Goal: Task Accomplishment & Management: Complete application form

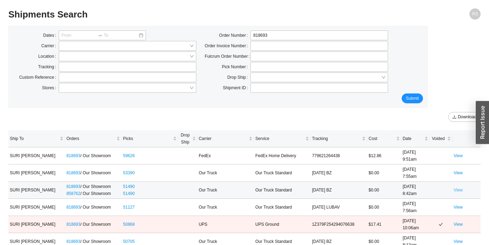
click at [458, 190] on link "View" at bounding box center [458, 189] width 9 height 5
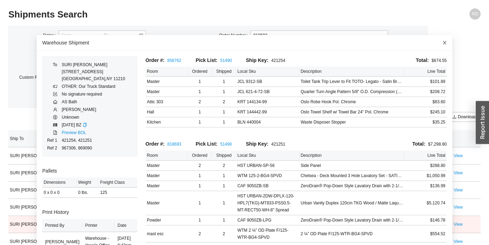
click at [445, 40] on span "Close" at bounding box center [444, 42] width 15 height 15
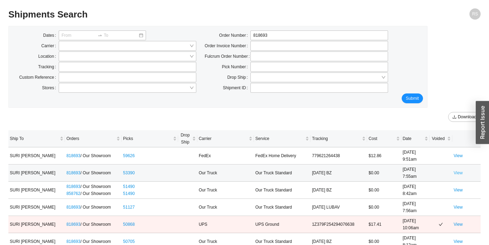
click at [460, 173] on link "View" at bounding box center [458, 172] width 9 height 5
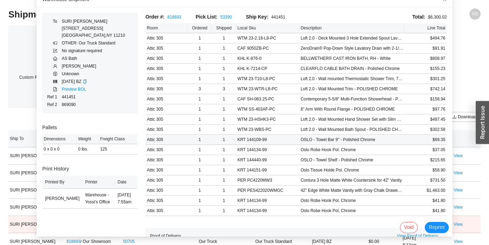
scroll to position [119, 0]
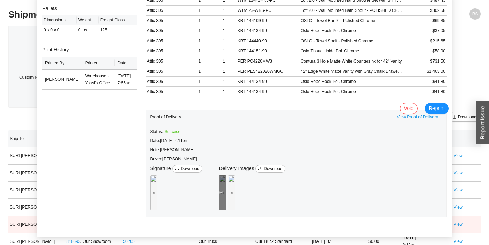
click at [226, 179] on div "Preview" at bounding box center [222, 192] width 7 height 35
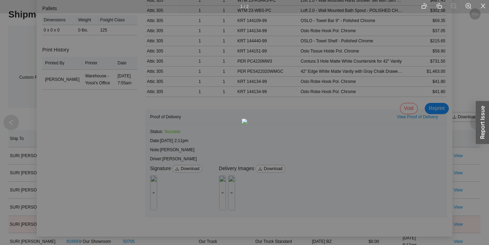
click at [408, 125] on div "1 / 2" at bounding box center [244, 122] width 489 height 245
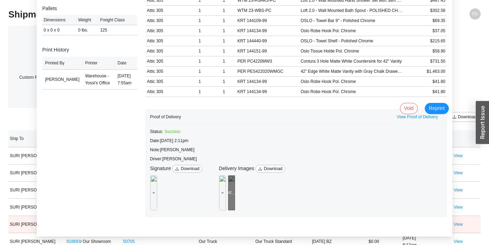
click at [235, 192] on div "Preview" at bounding box center [231, 192] width 7 height 7
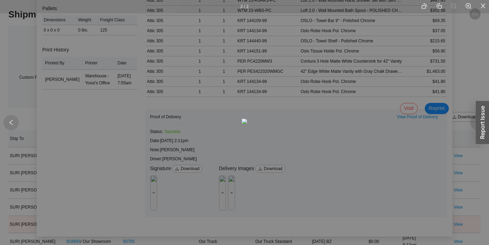
click at [392, 154] on div "2 / 2" at bounding box center [244, 122] width 489 height 245
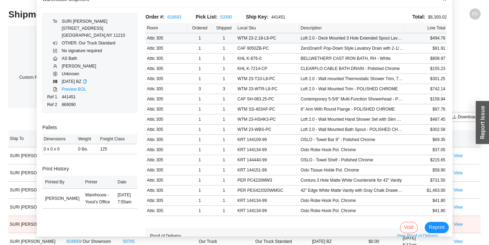
scroll to position [0, 0]
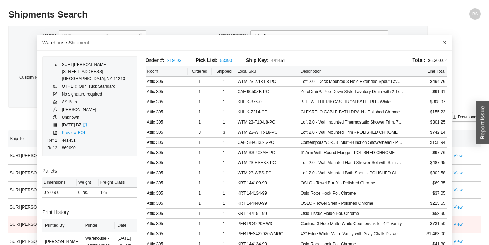
click at [445, 43] on icon "close" at bounding box center [444, 42] width 3 height 3
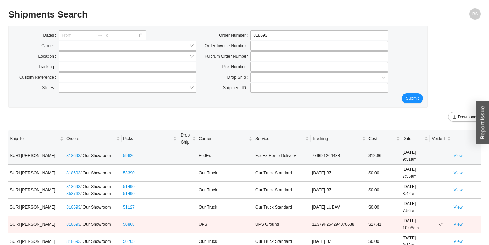
click at [459, 156] on link "View" at bounding box center [458, 155] width 9 height 5
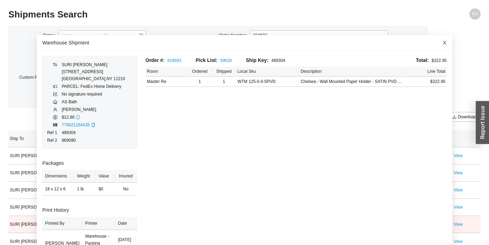
click at [447, 43] on span "Close" at bounding box center [444, 42] width 15 height 15
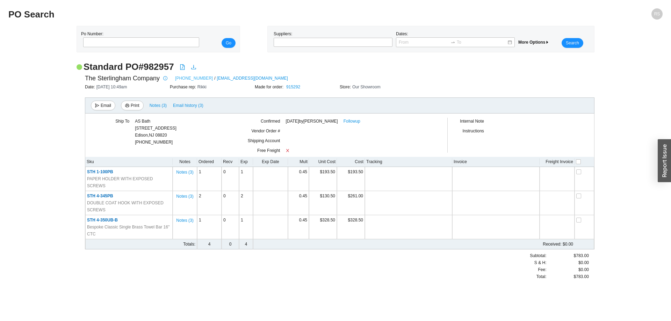
click at [195, 78] on link "800-727-6317" at bounding box center [194, 78] width 38 height 7
click at [354, 121] on link "Followup" at bounding box center [352, 121] width 17 height 7
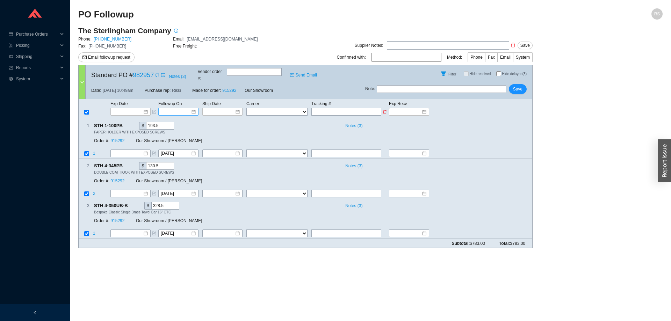
click at [170, 108] on input at bounding box center [176, 111] width 30 height 7
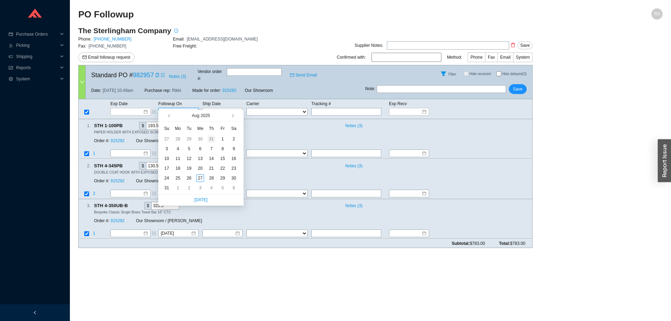
type input "7/31/2025"
click at [233, 114] on button "button" at bounding box center [232, 115] width 7 height 11
type input "9/22/2025"
click at [178, 168] on div "22" at bounding box center [178, 169] width 8 height 8
type input "9/22/2025"
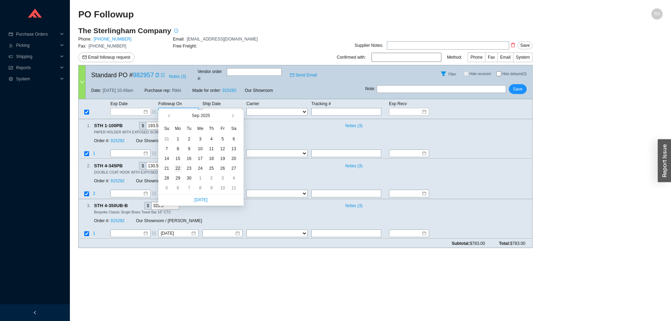
type input "9/22/2025"
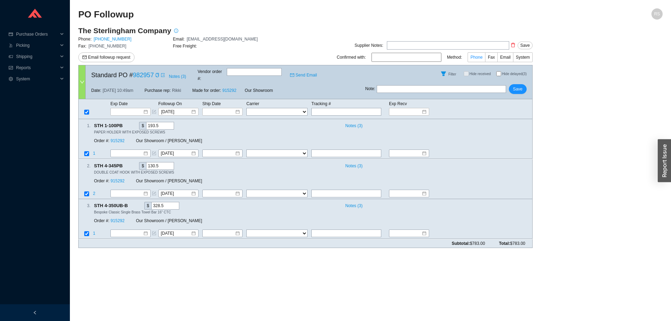
click at [474, 54] on label "Phone" at bounding box center [477, 57] width 18 height 10
click at [485, 59] on input "Phone" at bounding box center [485, 59] width 0 height 0
click at [419, 54] on input at bounding box center [407, 57] width 70 height 9
type input "Sarah"
click at [517, 86] on span "Save" at bounding box center [517, 89] width 9 height 7
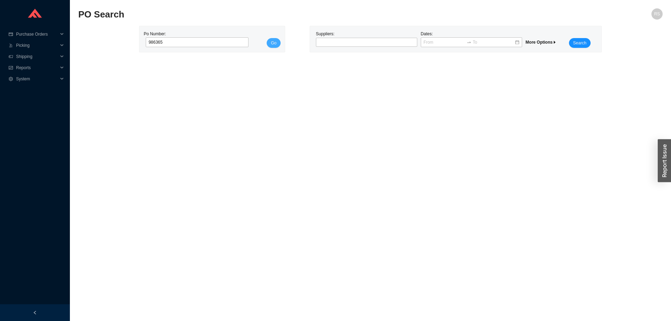
type input "986365"
click at [277, 41] on button "Go" at bounding box center [274, 43] width 14 height 10
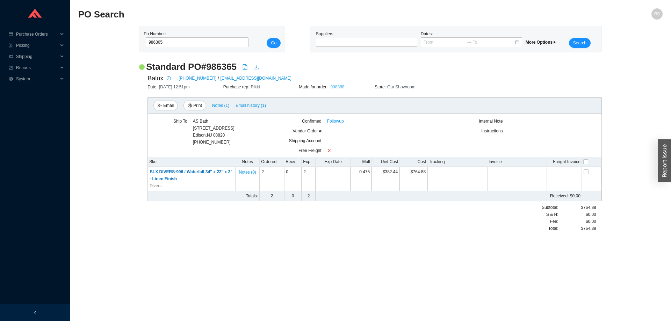
click at [337, 87] on link "908388" at bounding box center [337, 87] width 14 height 5
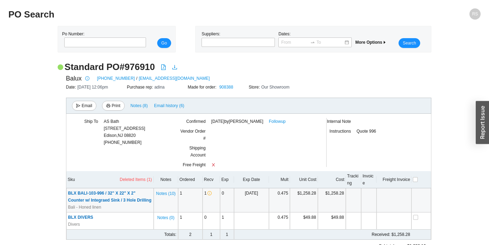
scroll to position [39, 0]
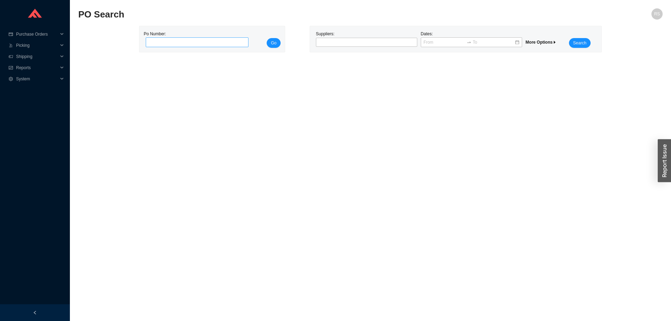
click at [153, 43] on input "tel" at bounding box center [197, 42] width 103 height 10
type input "983545"
click at [267, 38] on button "Go" at bounding box center [274, 43] width 14 height 10
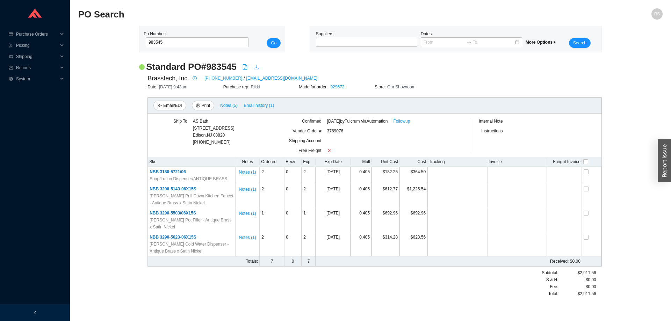
click at [212, 78] on link "[PHONE_NUMBER]" at bounding box center [223, 78] width 38 height 7
click at [409, 123] on link "Followup" at bounding box center [401, 121] width 17 height 7
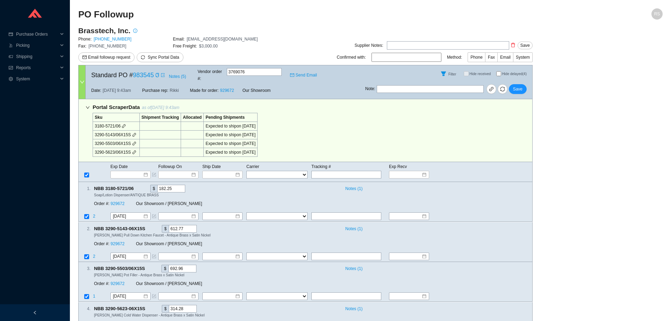
click at [647, 172] on main "Brasstech, Inc. Phone: [PHONE_NUMBER] Email: [EMAIL_ADDRESS][DOMAIN_NAME] Fax: …" at bounding box center [370, 191] width 584 height 331
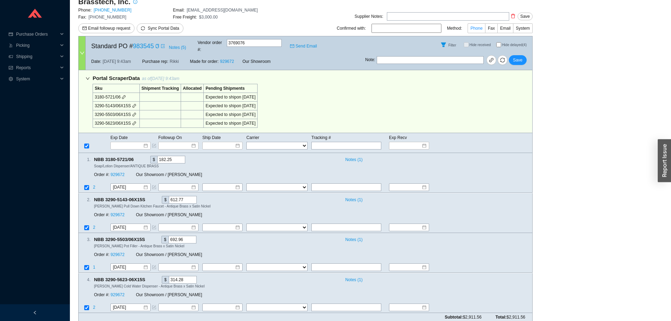
click at [475, 28] on span "Phone" at bounding box center [476, 28] width 12 height 5
click at [485, 30] on input "Phone" at bounding box center [485, 30] width 0 height 0
click at [402, 28] on input at bounding box center [407, 28] width 70 height 9
type input "Virginia"
click at [169, 44] on span "Notes ( 5 )" at bounding box center [177, 47] width 17 height 7
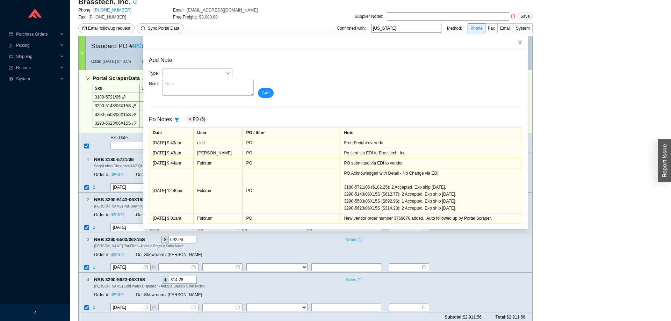
click at [520, 41] on icon "close" at bounding box center [520, 42] width 5 height 5
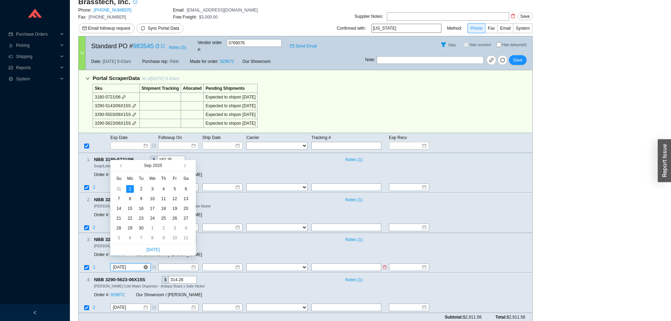
click at [131, 264] on input "9/1/2025" at bounding box center [128, 267] width 30 height 7
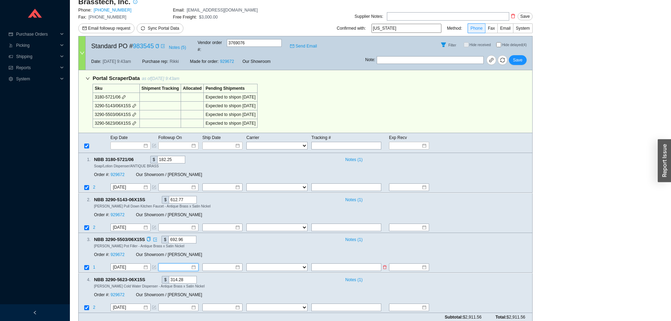
click at [169, 264] on input at bounding box center [176, 267] width 30 height 7
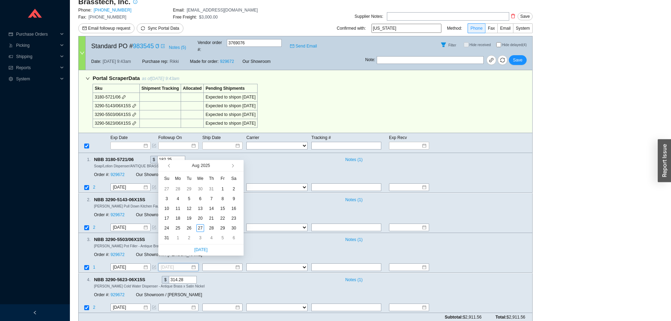
type input "8/2/2025"
click at [233, 163] on button "button" at bounding box center [232, 165] width 7 height 11
click at [233, 164] on button "button" at bounding box center [232, 165] width 7 height 11
type input "10/3/2025"
click at [221, 190] on div "3" at bounding box center [223, 189] width 8 height 8
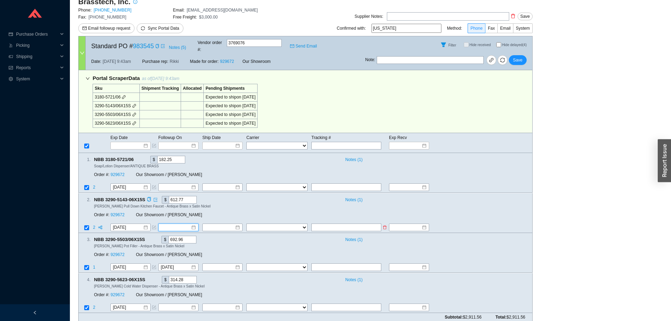
click at [172, 224] on input at bounding box center [176, 227] width 30 height 7
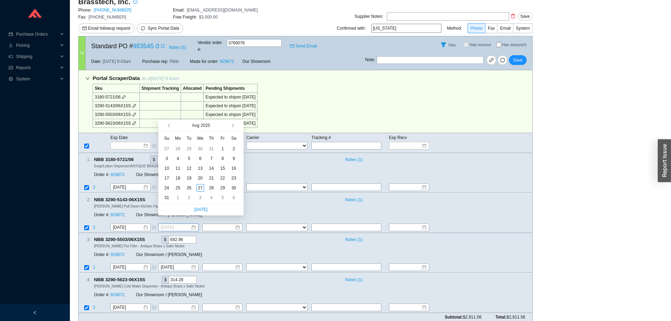
type input "7/31/2025"
click at [233, 124] on button "button" at bounding box center [232, 125] width 7 height 11
type input "9/12/2025"
click at [222, 158] on div "12" at bounding box center [223, 159] width 8 height 8
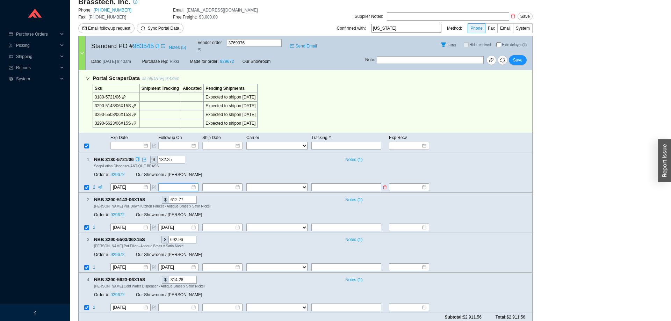
click at [169, 184] on input at bounding box center [176, 187] width 30 height 7
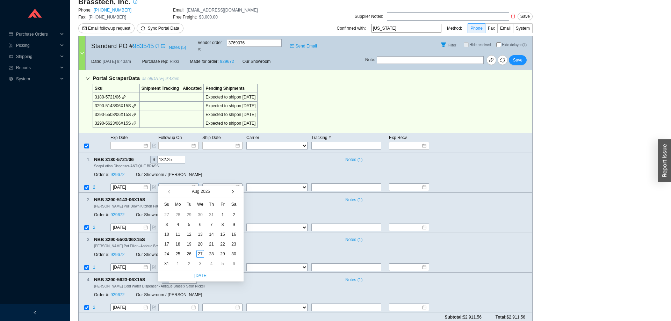
click at [233, 190] on button "button" at bounding box center [232, 191] width 7 height 11
type input "9/5/2025"
click at [232, 193] on span "button" at bounding box center [231, 191] width 3 height 3
type input "10/20/2025"
click at [176, 244] on div "20" at bounding box center [178, 244] width 8 height 8
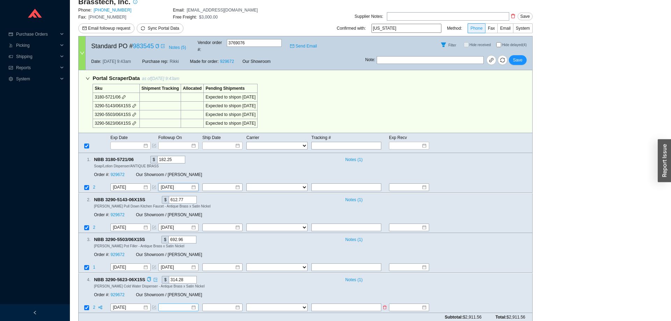
click at [179, 304] on input at bounding box center [176, 307] width 30 height 7
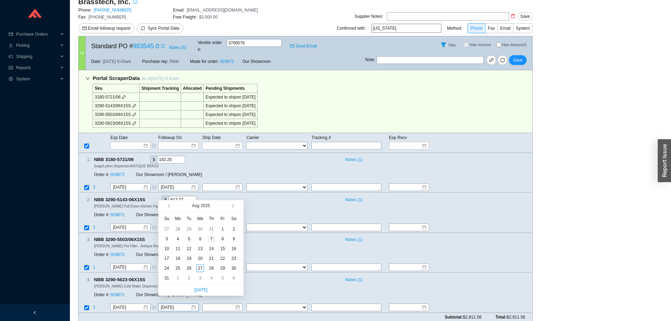
type input "8/7/2025"
click at [233, 206] on span "button" at bounding box center [231, 205] width 3 height 3
type input "10/19/2025"
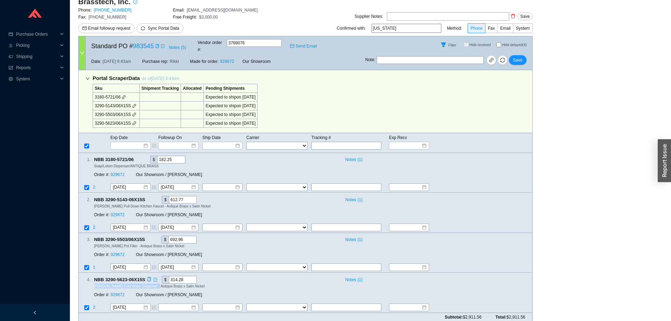
drag, startPoint x: 105, startPoint y: 273, endPoint x: 154, endPoint y: 281, distance: 49.7
click at [154, 281] on div "4 . NBB 3290-5623-06X15S $ 314.28 Notes ( 1 ) Muncy Cold Water Dispenser - Anti…" at bounding box center [303, 288] width 448 height 25
click at [154, 284] on span "[PERSON_NAME] Cold Water Dispenser - Antique Brass x Satin Nickel" at bounding box center [149, 286] width 110 height 4
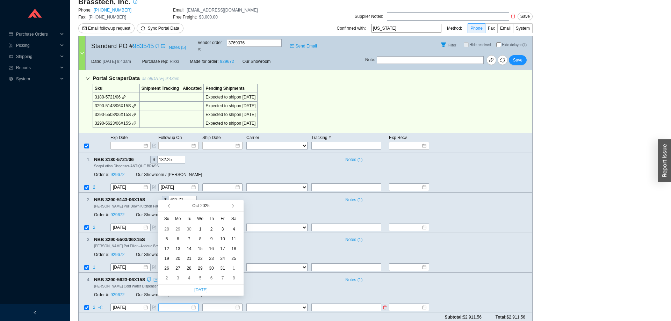
click at [174, 304] on input at bounding box center [176, 307] width 30 height 7
type input "10/1/2025"
click at [169, 208] on button "button" at bounding box center [169, 205] width 7 height 11
type input "9/12/2025"
click at [222, 239] on div "12" at bounding box center [223, 239] width 8 height 8
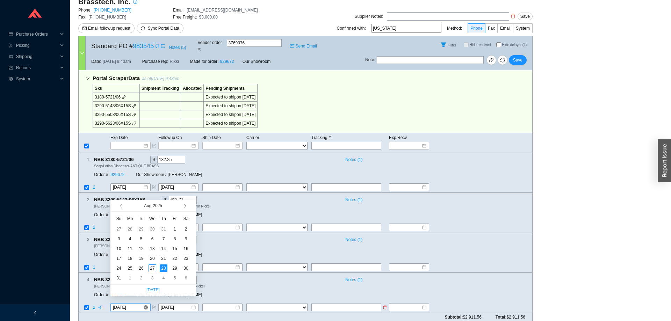
drag, startPoint x: 135, startPoint y: 300, endPoint x: 139, endPoint y: 298, distance: 4.5
click at [139, 304] on input "8/28/2025" at bounding box center [128, 307] width 30 height 7
type input "8/28/2025"
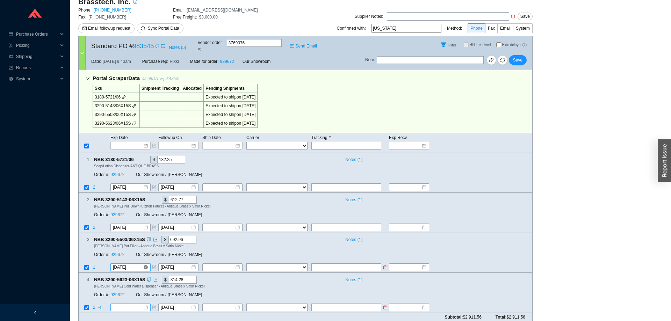
click at [136, 264] on input "9/1/2025" at bounding box center [128, 267] width 30 height 7
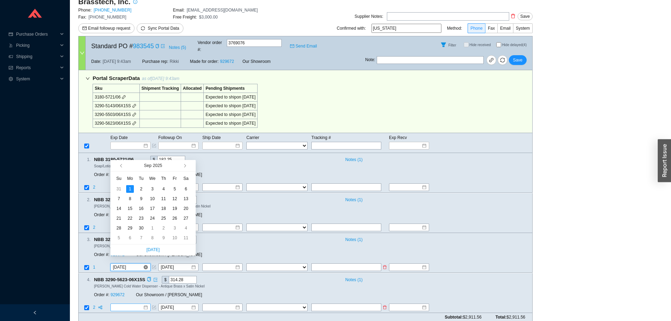
type input "9/1/2025"
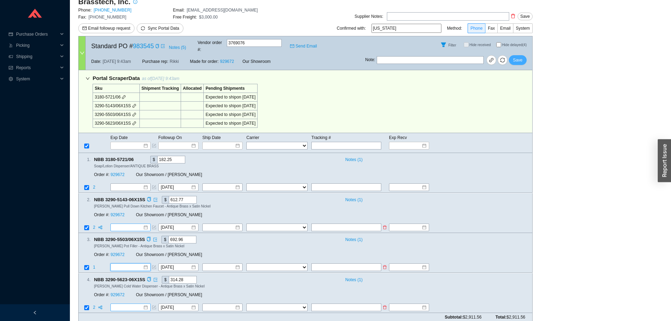
click at [519, 57] on span "Save" at bounding box center [517, 60] width 9 height 7
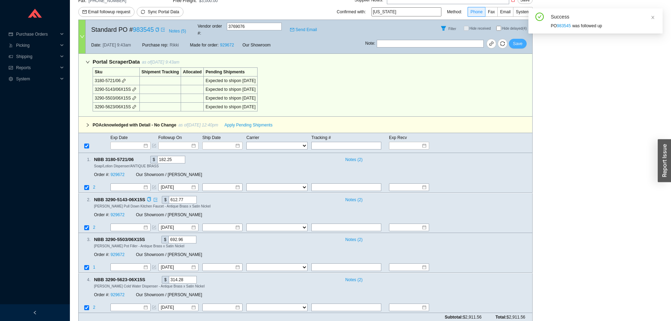
scroll to position [0, 0]
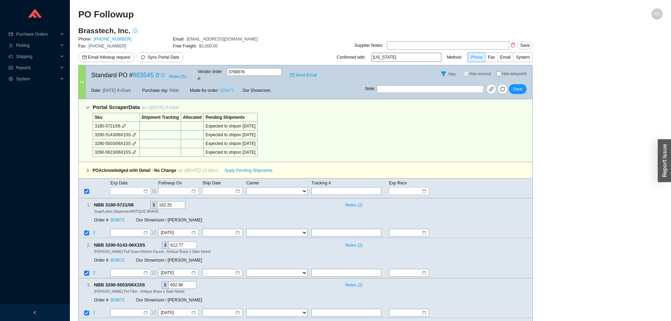
click at [230, 88] on link "929672" at bounding box center [227, 90] width 14 height 5
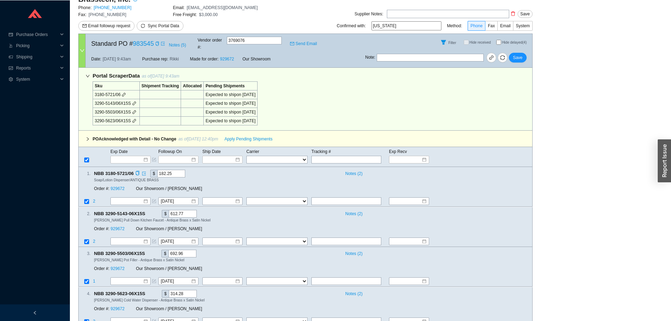
scroll to position [36, 0]
